Goal: Navigation & Orientation: Find specific page/section

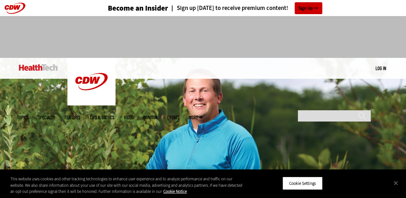
click at [203, 115] on span "More" at bounding box center [195, 117] width 13 height 5
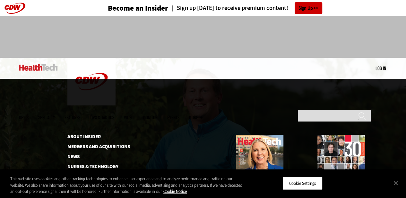
click at [21, 106] on div at bounding box center [203, 156] width 406 height 154
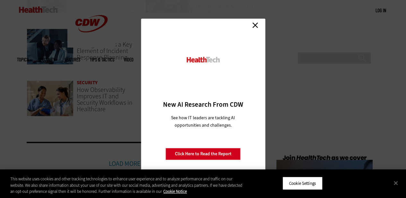
scroll to position [1447, 0]
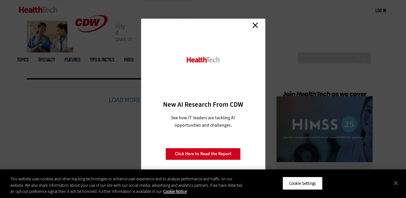
click at [253, 24] on link "Close" at bounding box center [256, 25] width 10 height 10
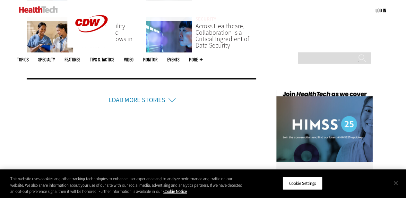
click at [397, 180] on button "Close" at bounding box center [396, 183] width 14 height 14
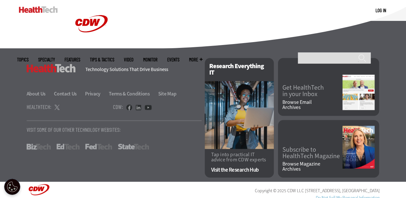
scroll to position [1649, 0]
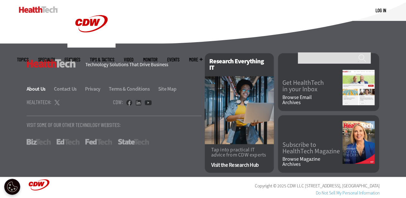
click at [35, 88] on link "About Us" at bounding box center [40, 88] width 27 height 7
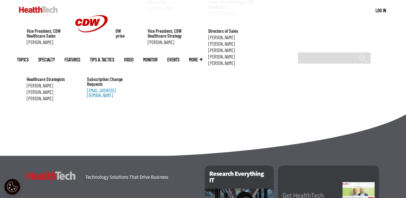
scroll to position [803, 0]
